Goal: Task Accomplishment & Management: Manage account settings

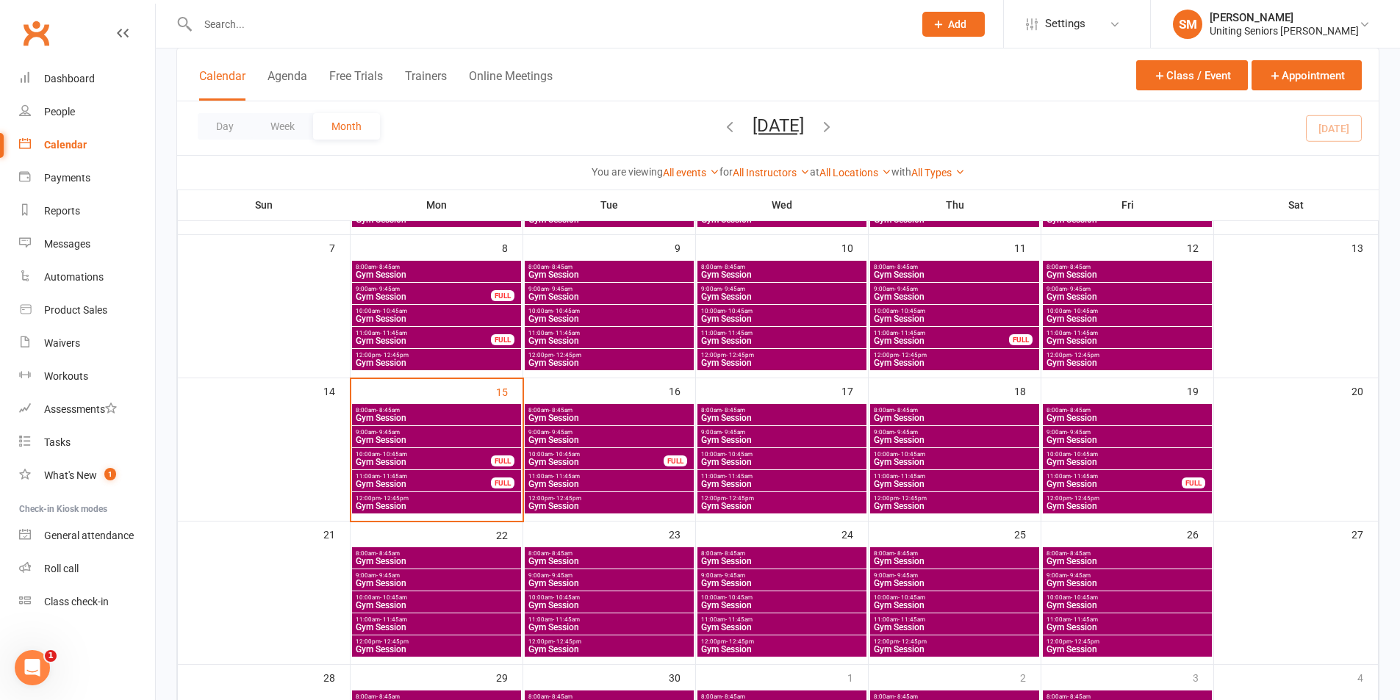
click at [243, 22] on input "text" at bounding box center [548, 24] width 710 height 21
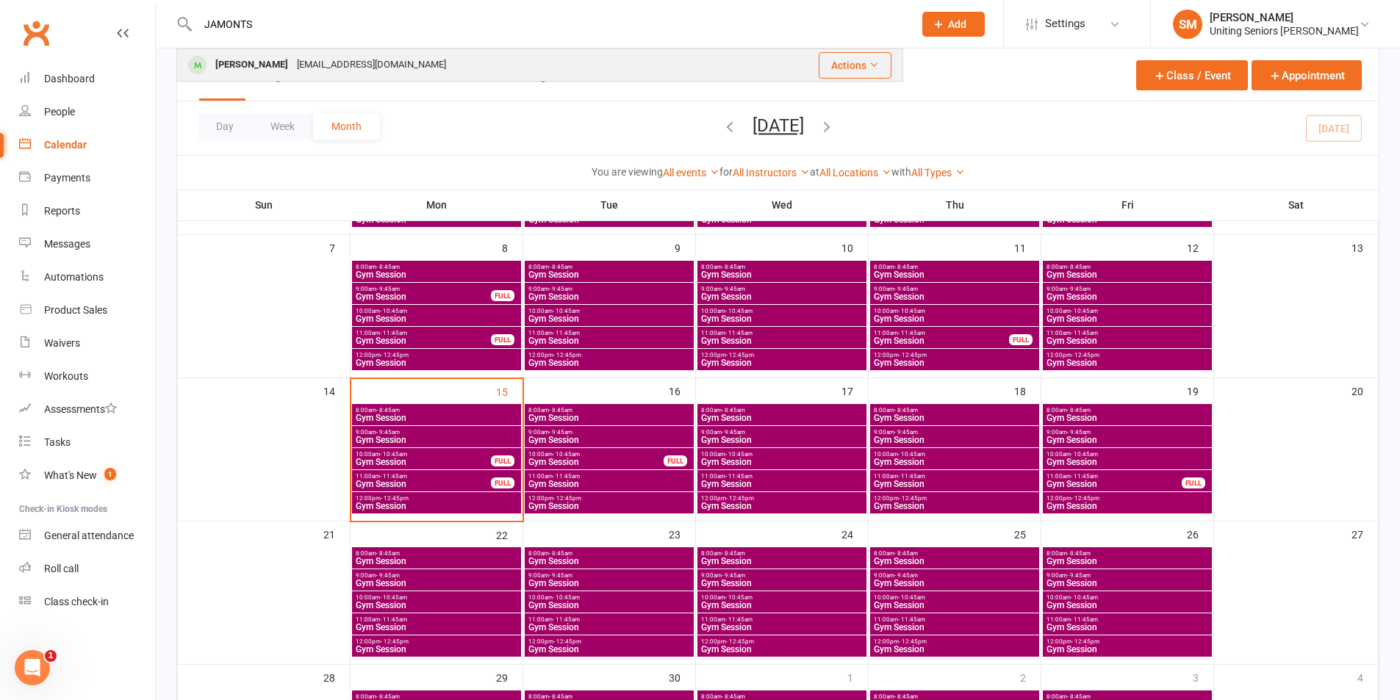
type input "JAMONTS"
click at [255, 62] on div "[PERSON_NAME]" at bounding box center [252, 64] width 82 height 21
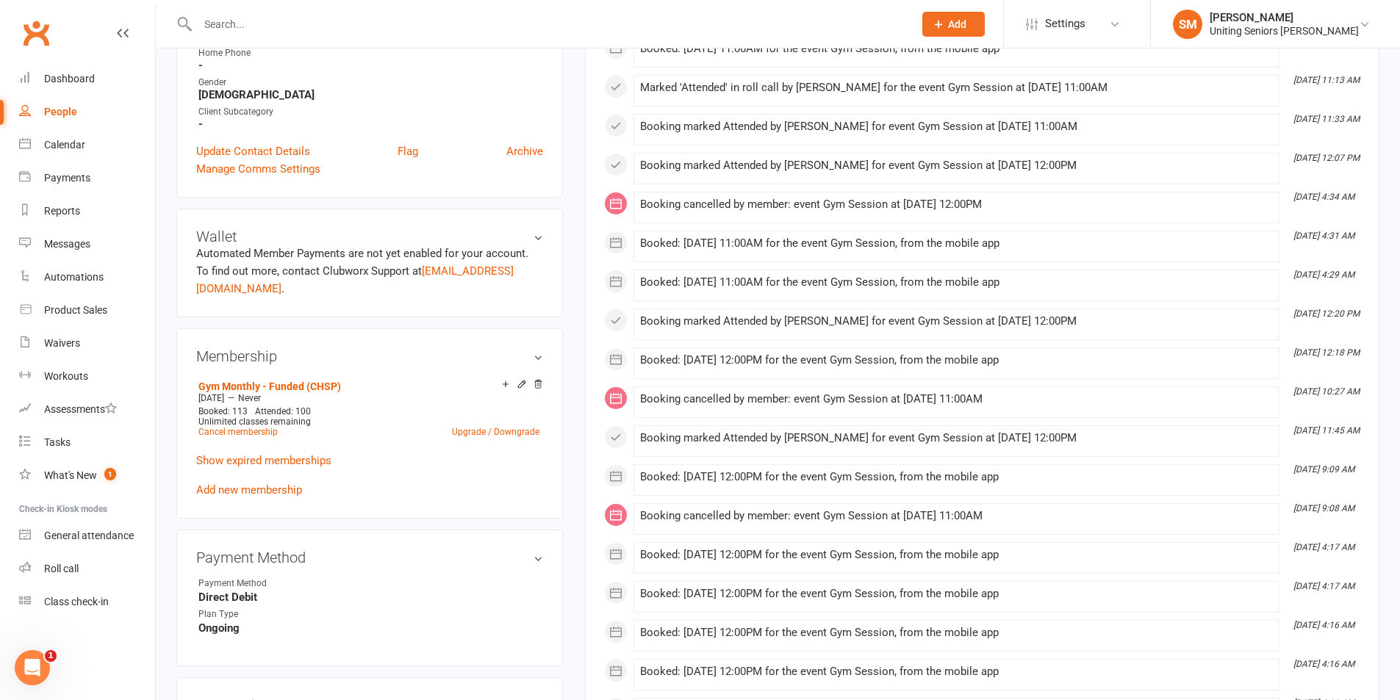
scroll to position [588, 0]
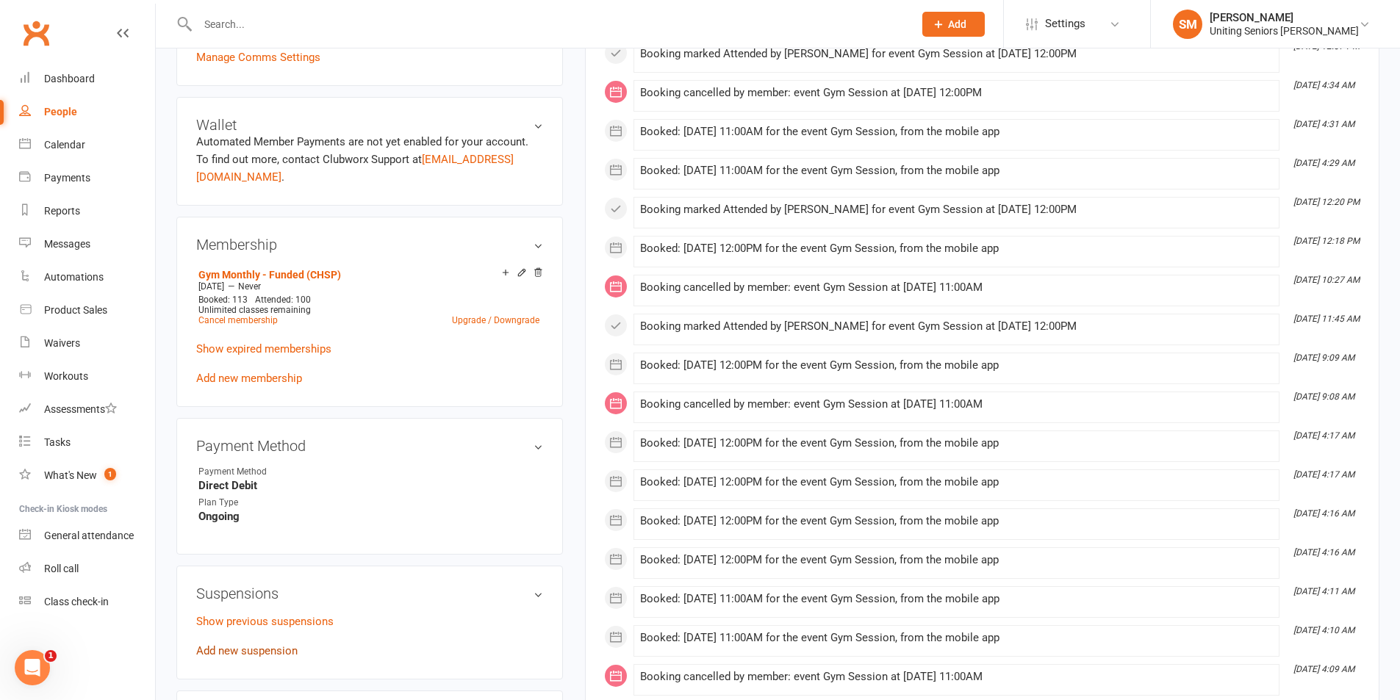
click at [249, 644] on link "Add new suspension" at bounding box center [246, 650] width 101 height 13
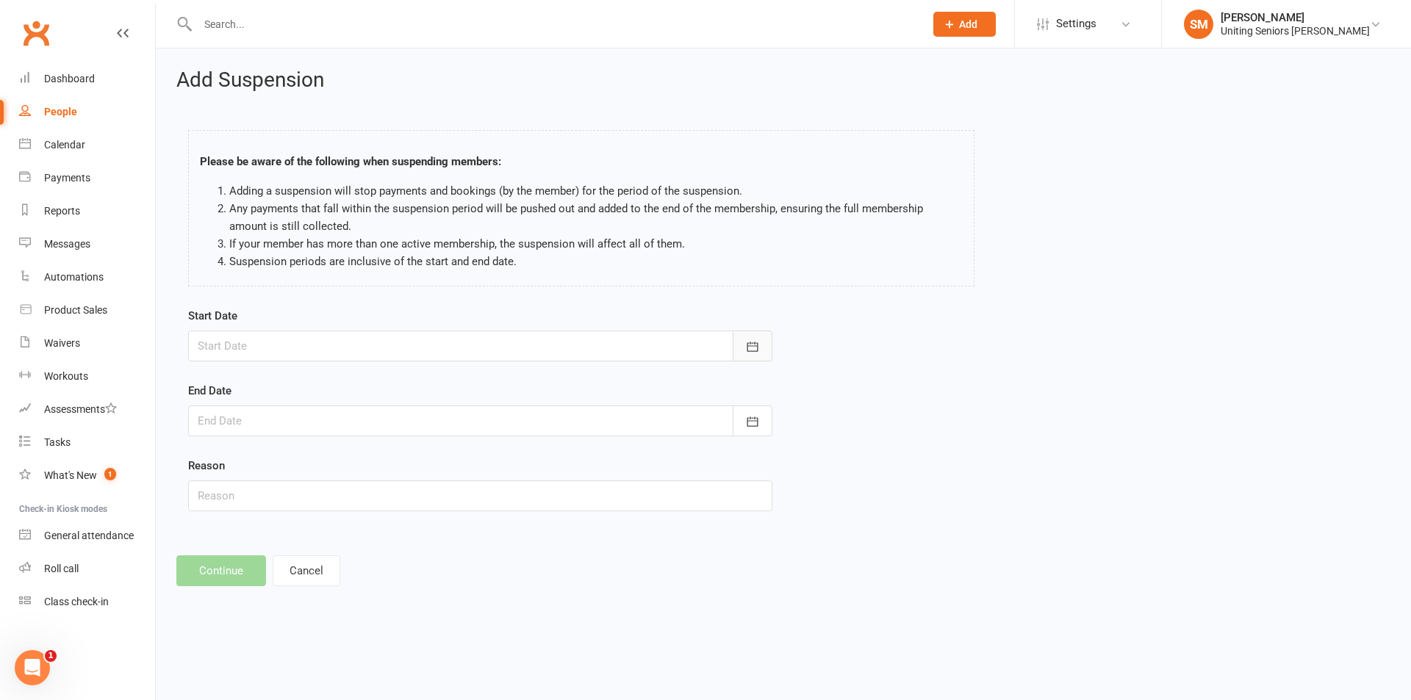
click at [742, 356] on button "button" at bounding box center [753, 346] width 40 height 31
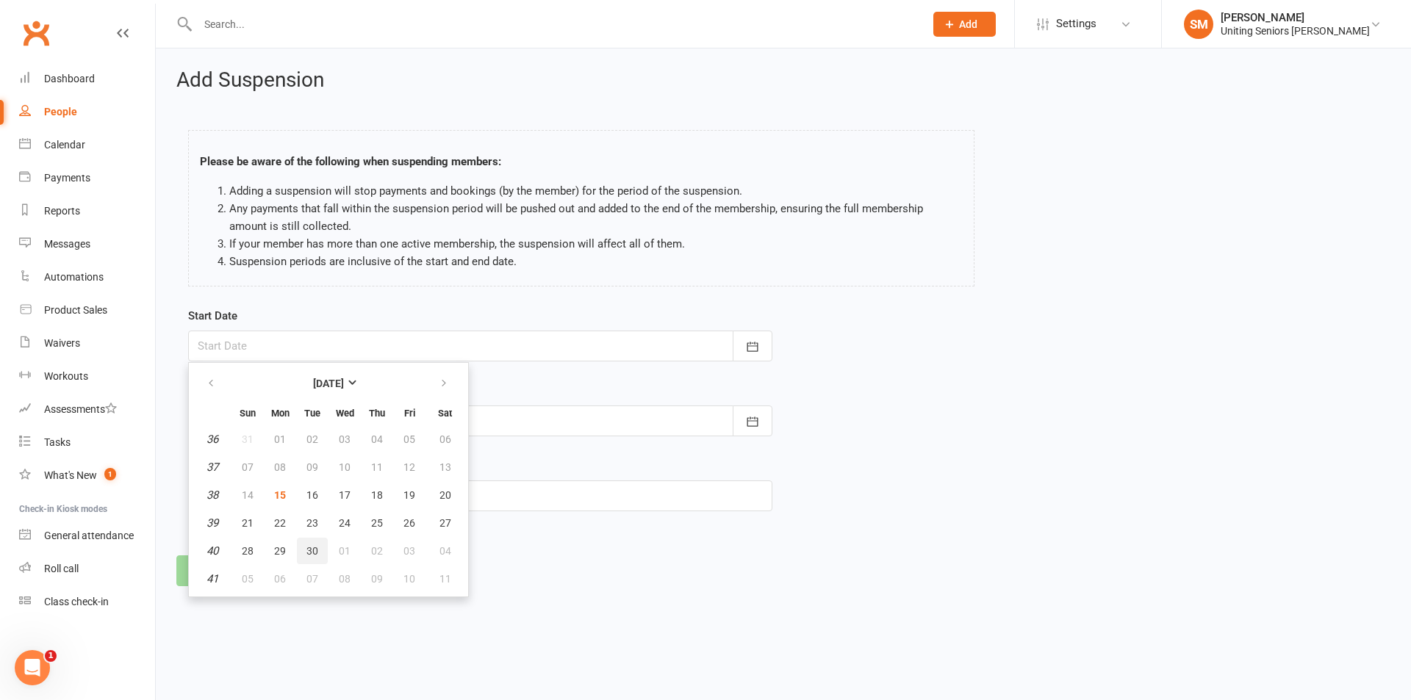
click at [302, 550] on button "30" at bounding box center [312, 551] width 31 height 26
type input "[DATE]"
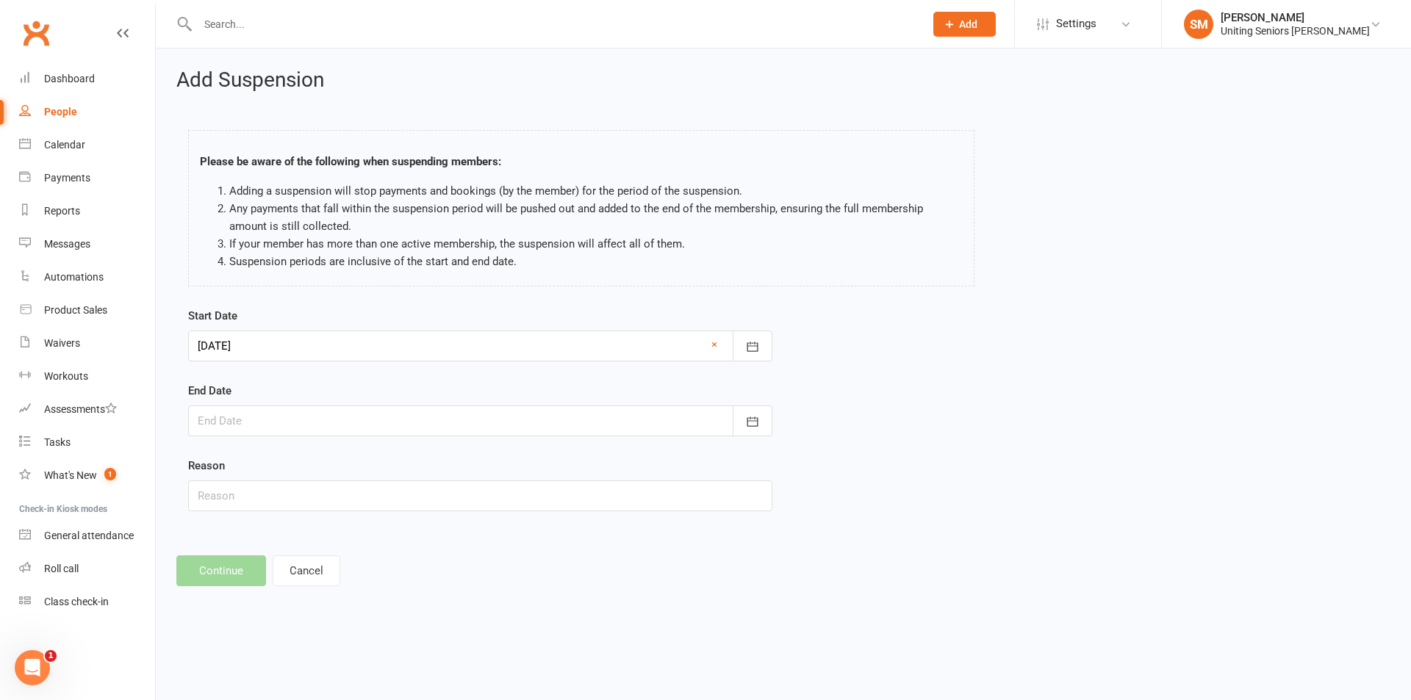
click at [323, 424] on div at bounding box center [480, 421] width 584 height 31
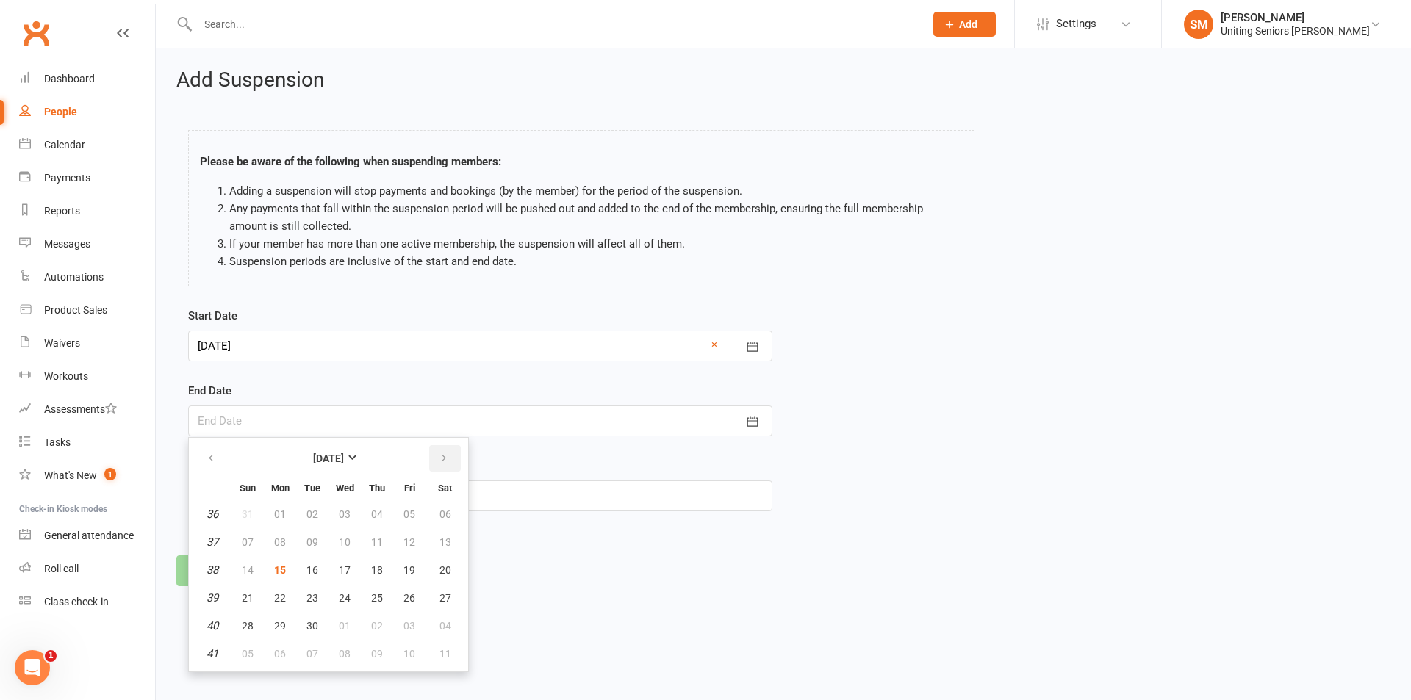
click at [449, 461] on button "button" at bounding box center [445, 458] width 32 height 26
click at [309, 568] on span "14" at bounding box center [312, 570] width 12 height 12
type input "[DATE]"
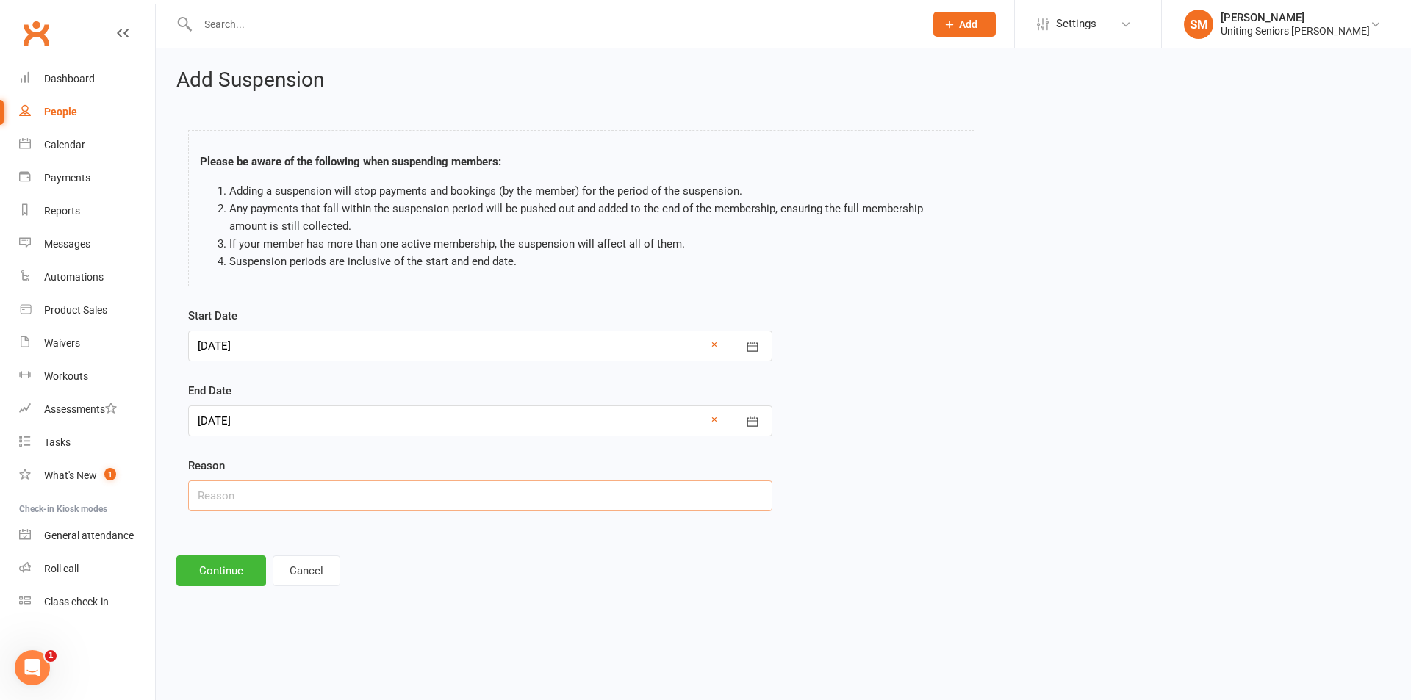
click at [284, 493] on input "text" at bounding box center [480, 496] width 584 height 31
type input "Holiday"
click at [245, 570] on button "Continue" at bounding box center [221, 571] width 90 height 31
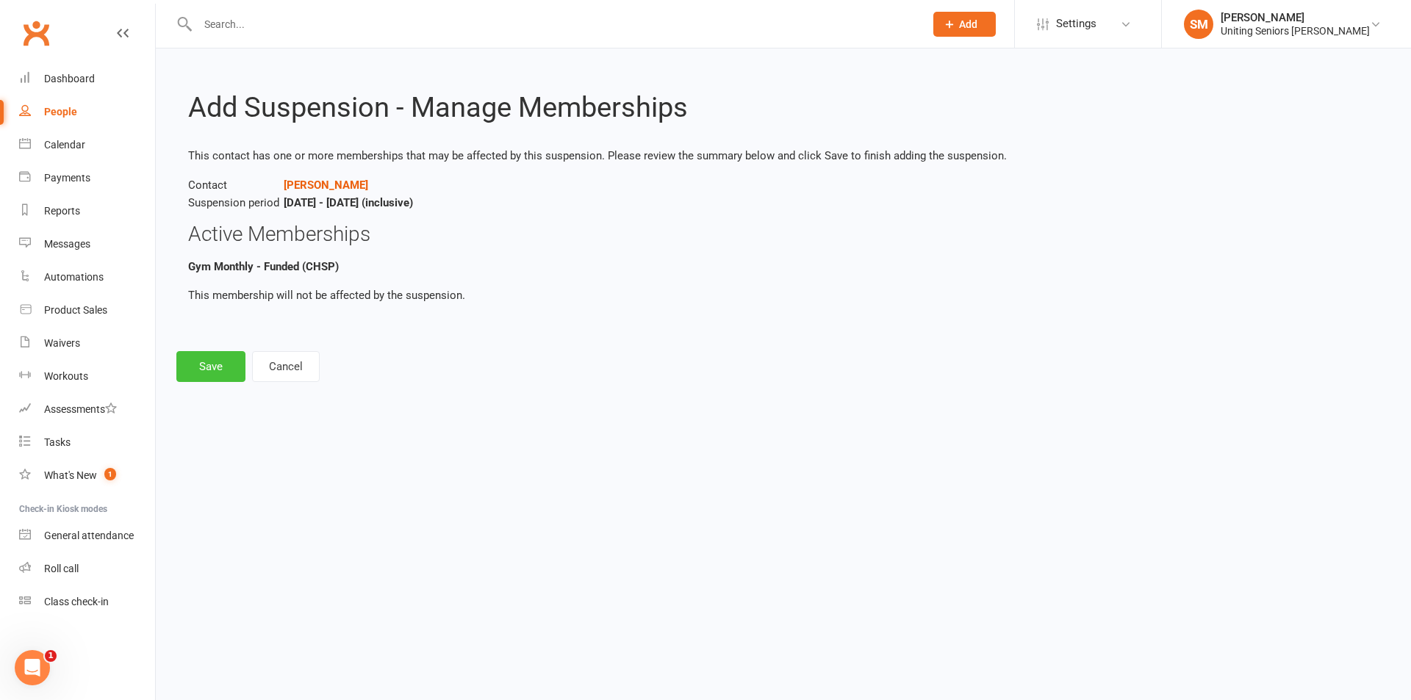
click at [214, 361] on button "Save" at bounding box center [210, 366] width 69 height 31
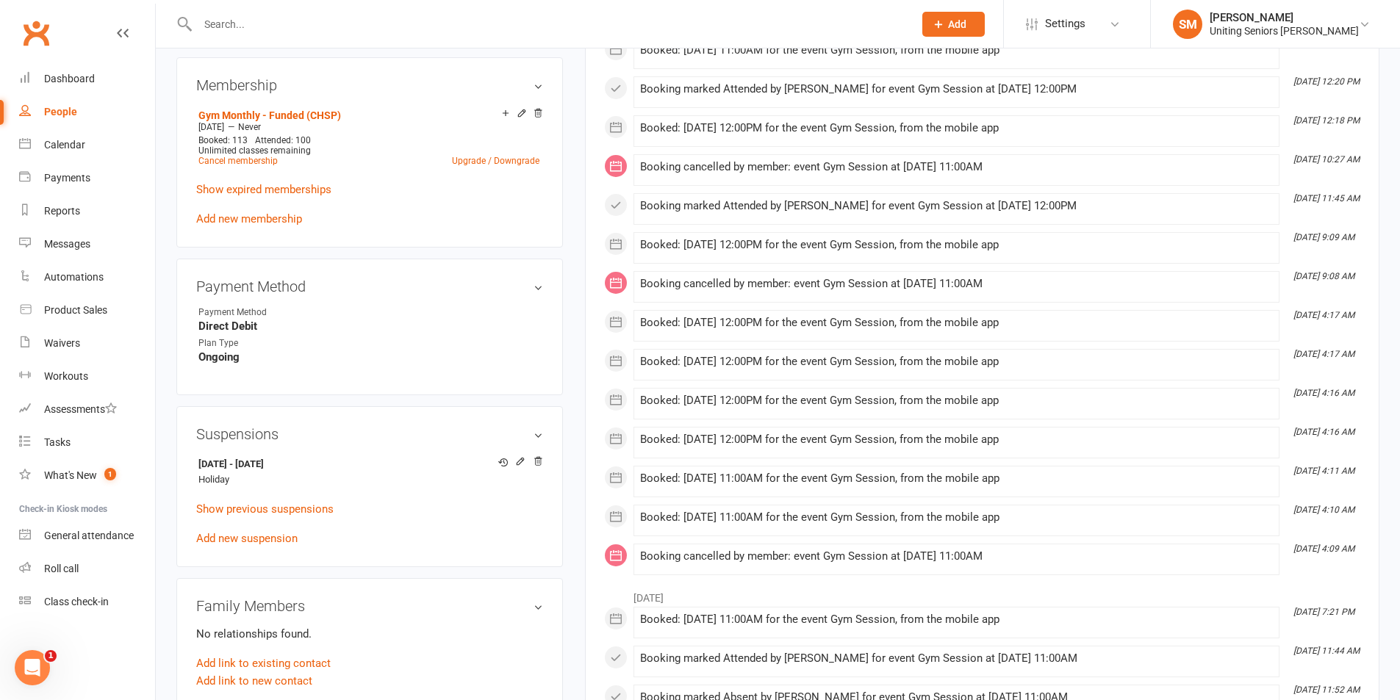
scroll to position [735, 0]
